Goal: Navigation & Orientation: Find specific page/section

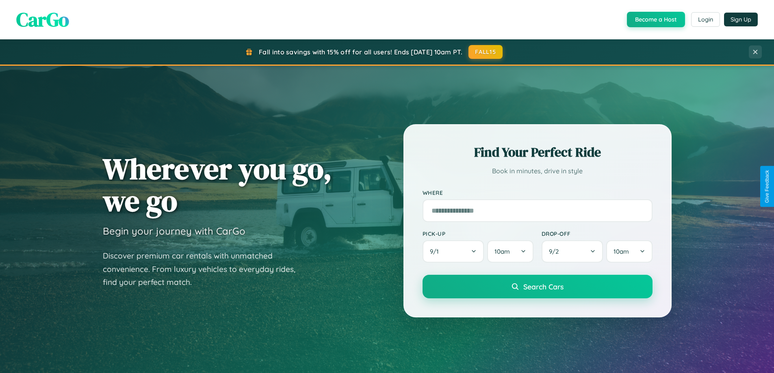
scroll to position [559, 0]
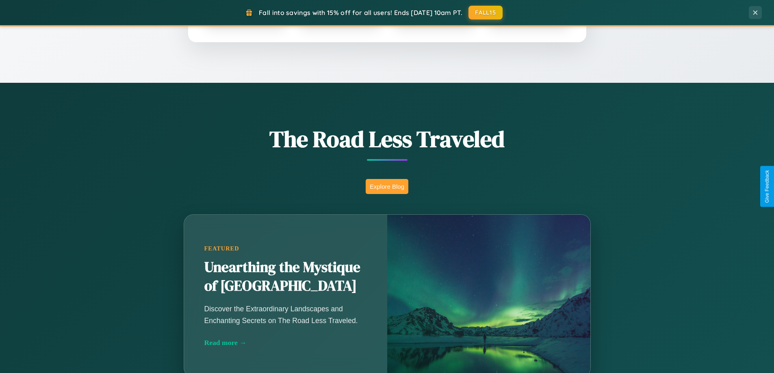
click at [387, 186] on button "Explore Blog" at bounding box center [387, 186] width 43 height 15
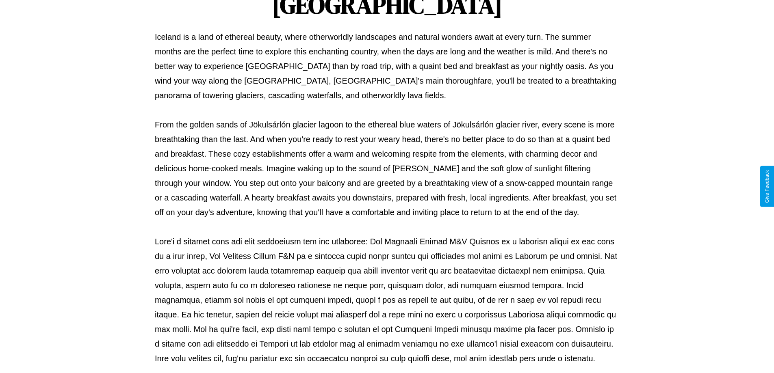
scroll to position [263, 0]
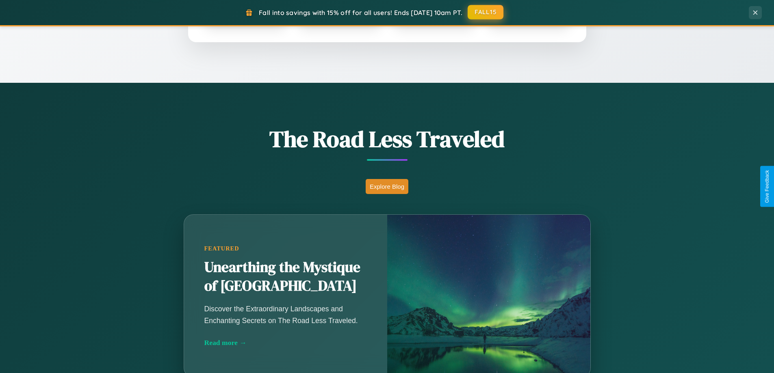
click at [486, 12] on button "FALL15" at bounding box center [486, 12] width 36 height 15
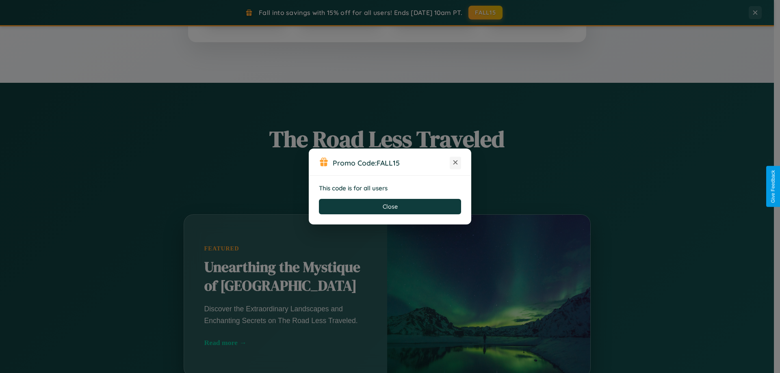
click at [455, 163] on icon at bounding box center [455, 162] width 8 height 8
